Goal: Task Accomplishment & Management: Use online tool/utility

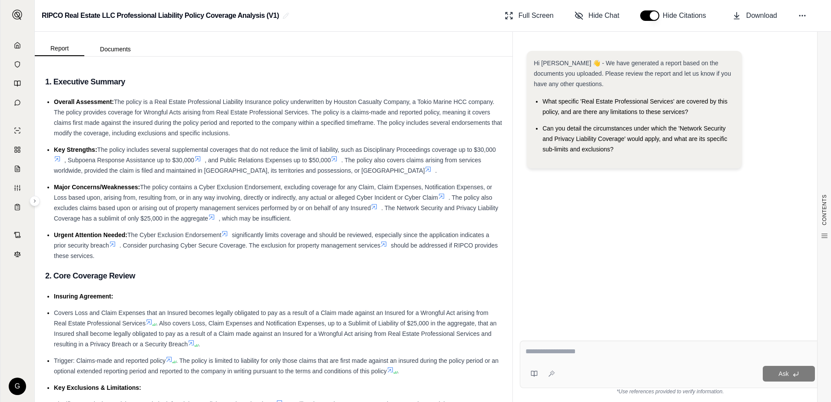
scroll to position [1304, 0]
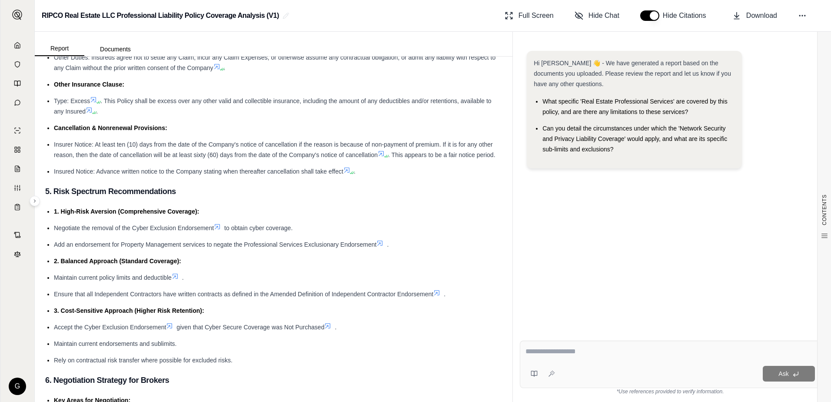
drag, startPoint x: 0, startPoint y: 0, endPoint x: 544, endPoint y: 350, distance: 646.9
click at [544, 350] on textarea at bounding box center [671, 351] width 290 height 10
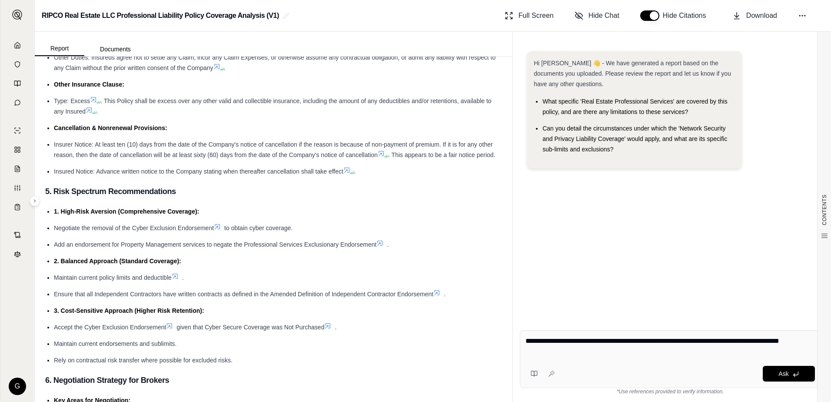
type textarea "**********"
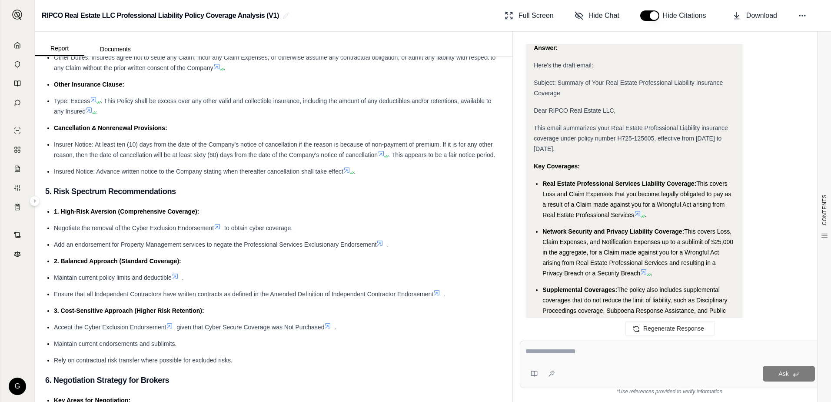
scroll to position [499, 0]
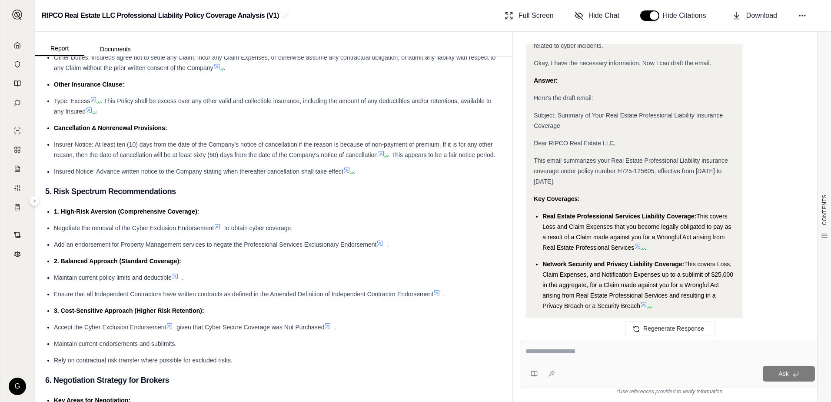
click at [534, 158] on span "This email summarizes your Real Estate Professional Liability insurance coverag…" at bounding box center [631, 171] width 194 height 28
click at [533, 161] on div "Analysis: Okay, I need to compose an email to the insured, RIPCO Real Estate LL…" at bounding box center [634, 151] width 215 height 843
click at [534, 160] on span "This email summarizes your Real Estate Professional Liability insurance coverag…" at bounding box center [631, 171] width 194 height 28
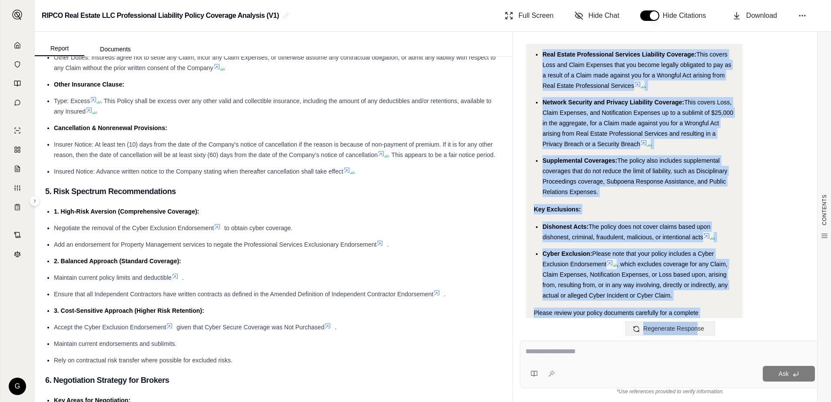
scroll to position [716, 0]
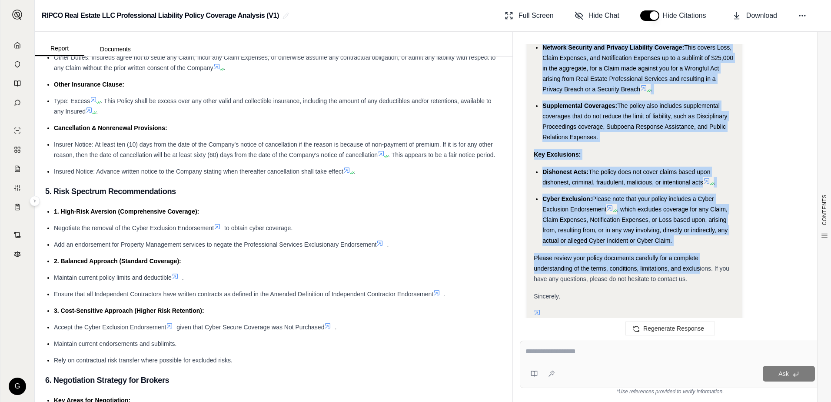
drag, startPoint x: 534, startPoint y: 160, endPoint x: 699, endPoint y: 264, distance: 194.4
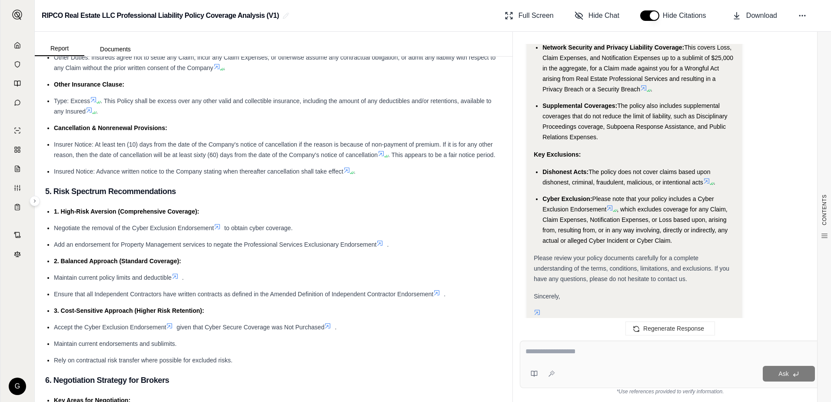
click at [574, 347] on textarea at bounding box center [671, 351] width 290 height 10
type textarea "*"
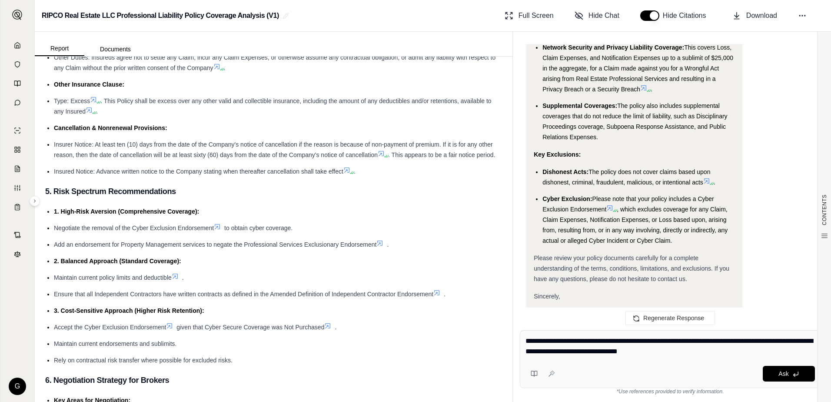
type textarea "**********"
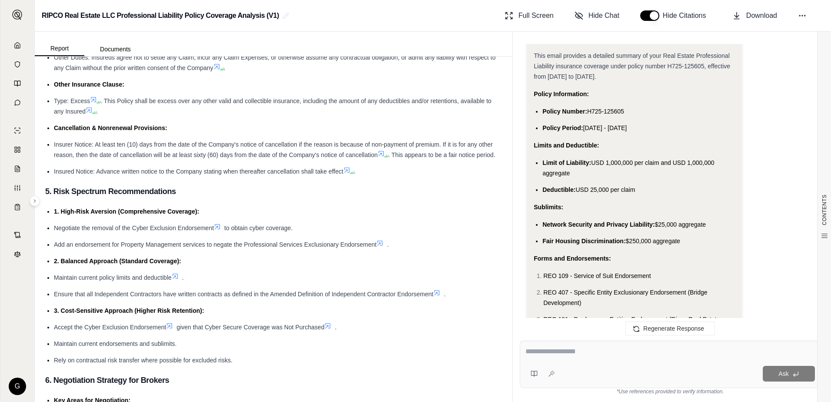
scroll to position [1996, 0]
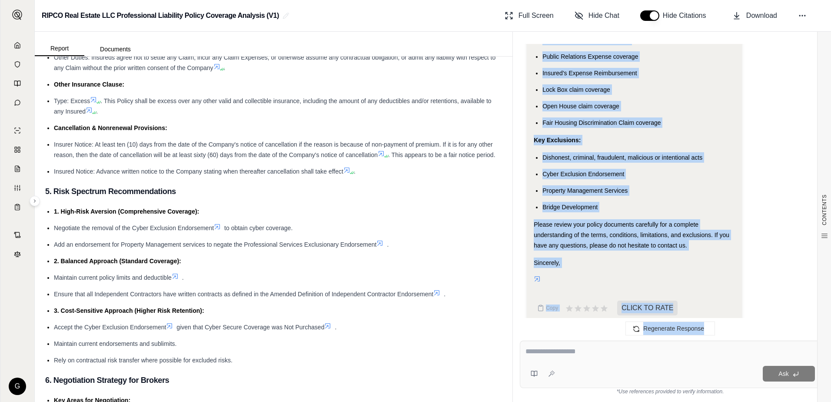
scroll to position [2474, 0]
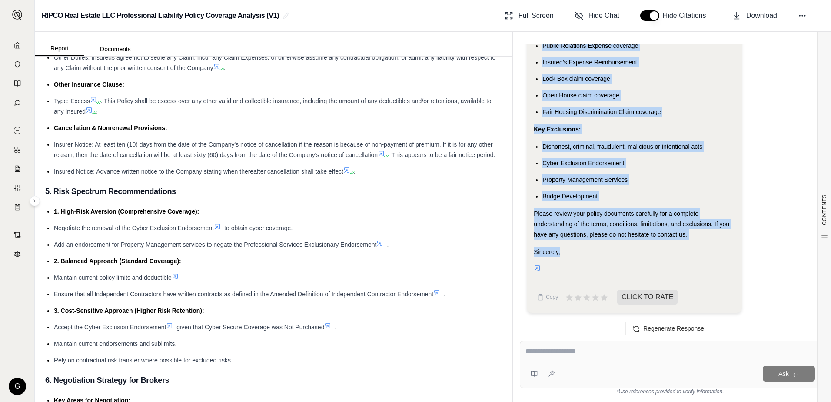
drag, startPoint x: 534, startPoint y: 82, endPoint x: 689, endPoint y: 251, distance: 229.2
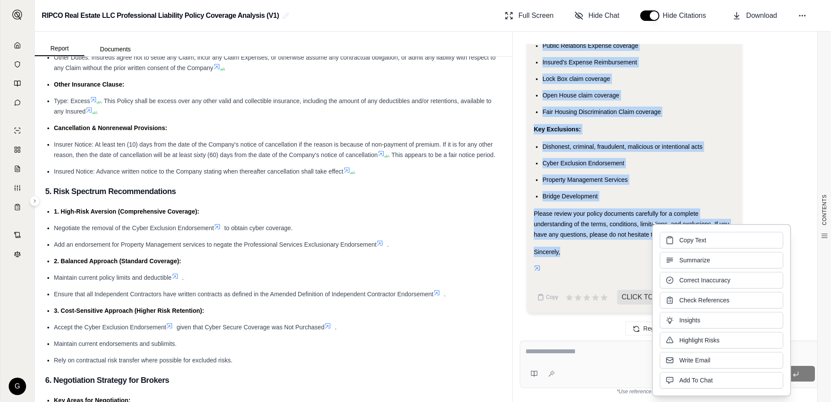
drag, startPoint x: 689, startPoint y: 251, endPoint x: 693, endPoint y: 239, distance: 12.7
click at [693, 239] on span "Copy Text" at bounding box center [692, 240] width 27 height 9
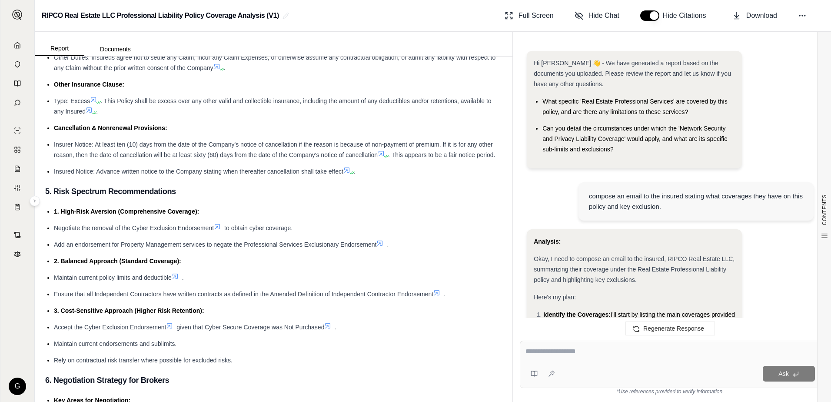
scroll to position [2546, 0]
